Goal: Find specific page/section

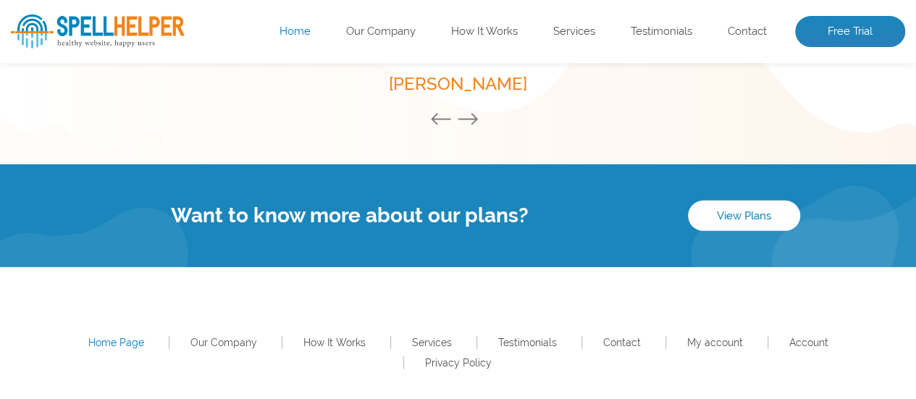
scroll to position [2210, 0]
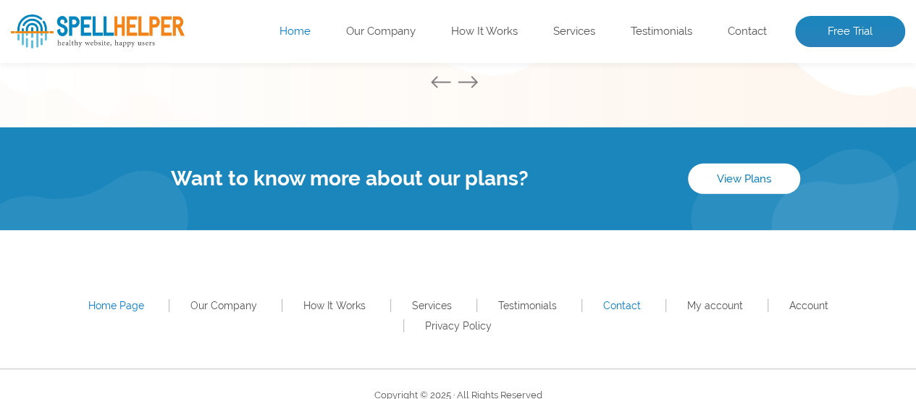
click at [603, 305] on link "Contact" at bounding box center [622, 306] width 38 height 12
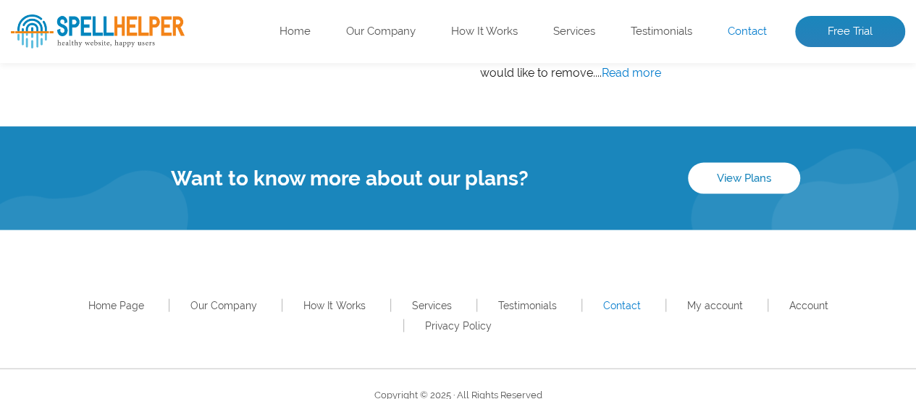
scroll to position [1382, 0]
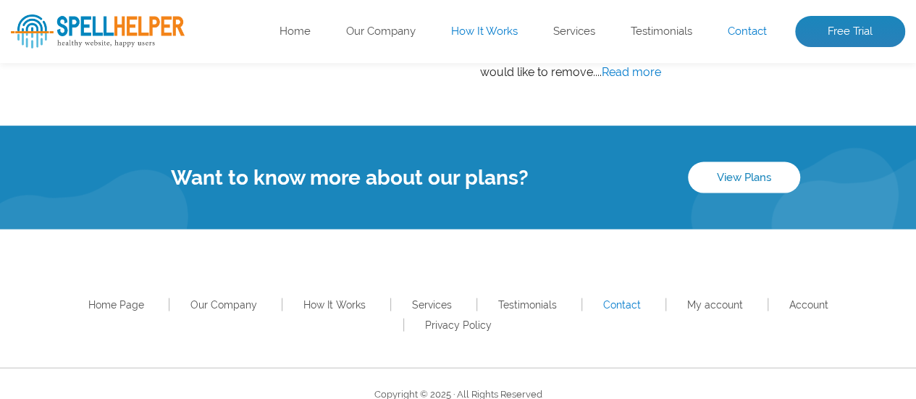
click at [488, 28] on link "How It Works" at bounding box center [484, 32] width 67 height 14
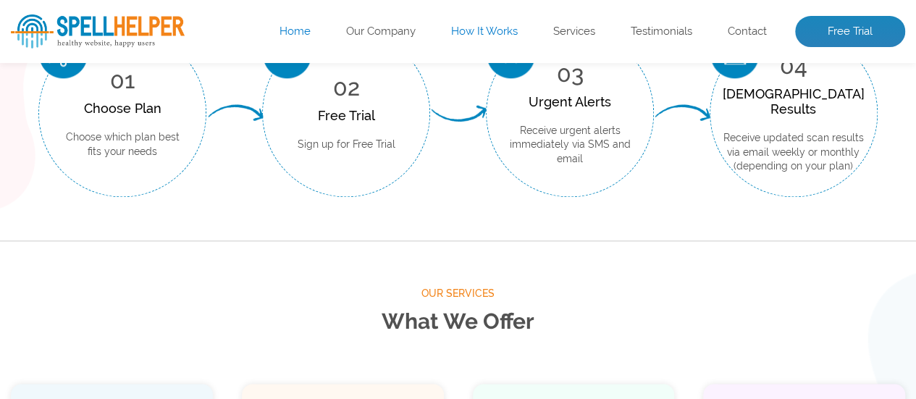
scroll to position [681, 0]
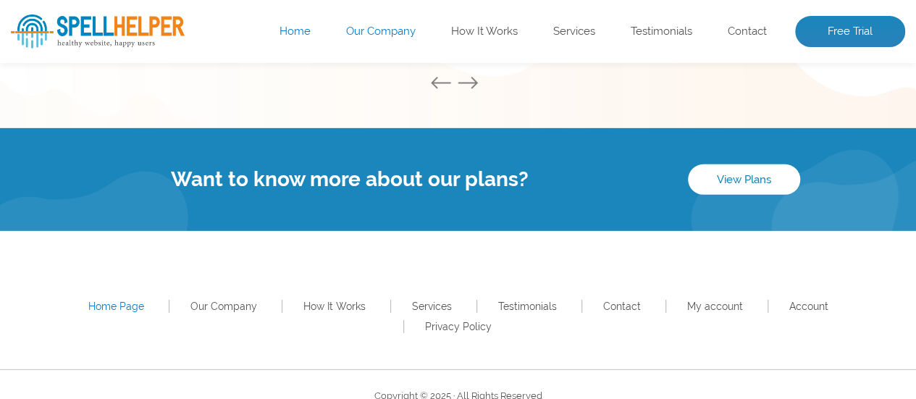
scroll to position [2210, 0]
